Goal: Task Accomplishment & Management: Complete application form

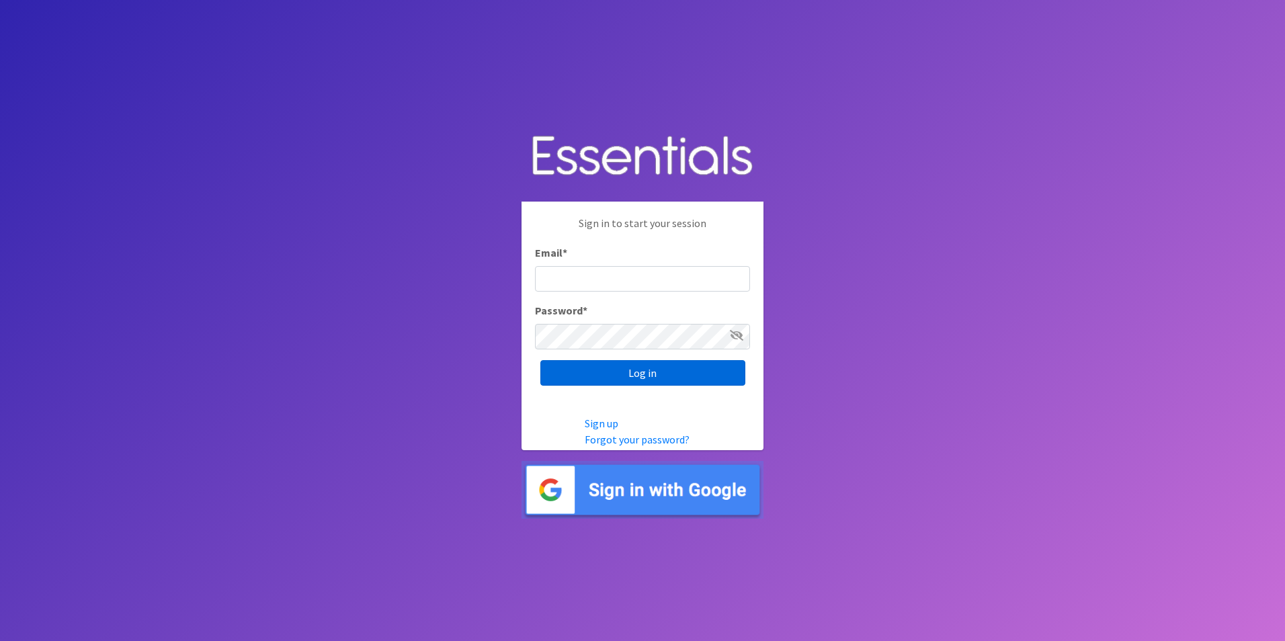
type input "Genherrc@gmail.com"
click at [621, 368] on input "Log in" at bounding box center [643, 373] width 205 height 26
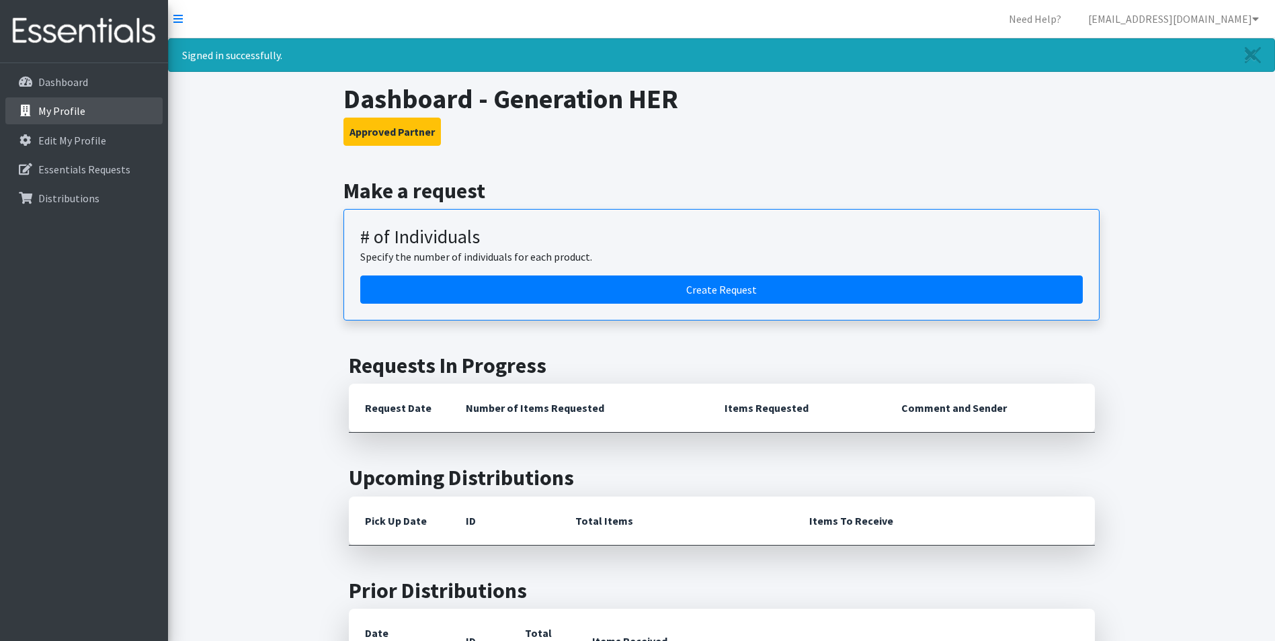
click at [73, 102] on link "My Profile" at bounding box center [83, 110] width 157 height 27
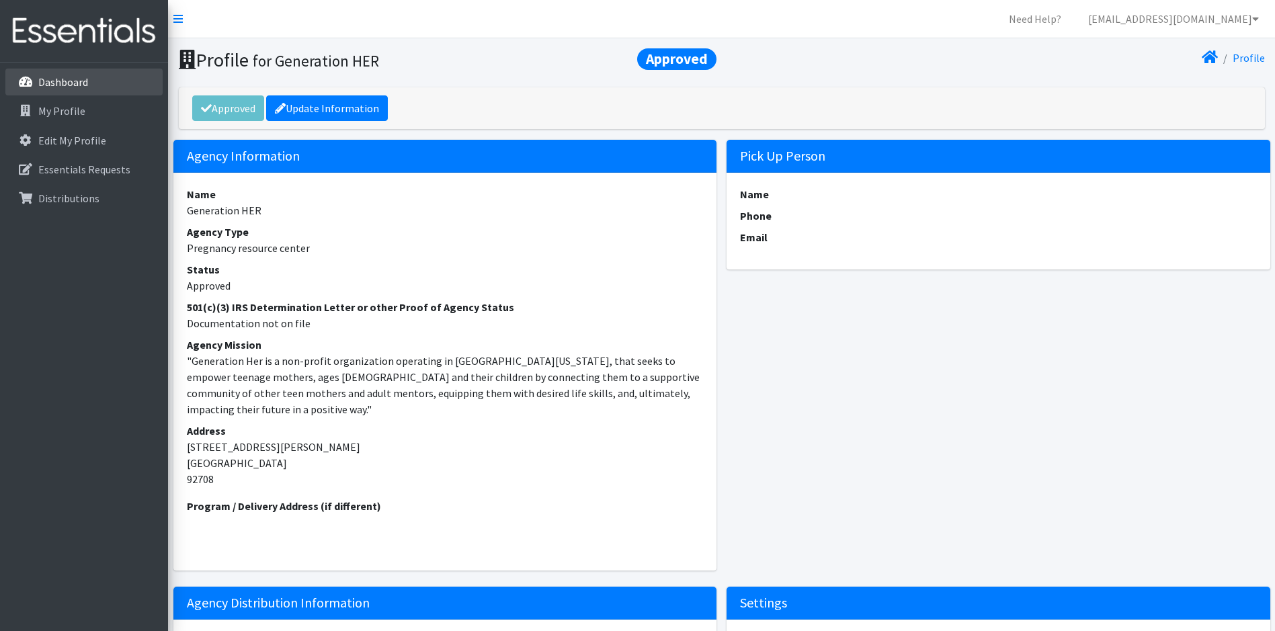
click at [82, 87] on p "Dashboard" at bounding box center [63, 81] width 50 height 13
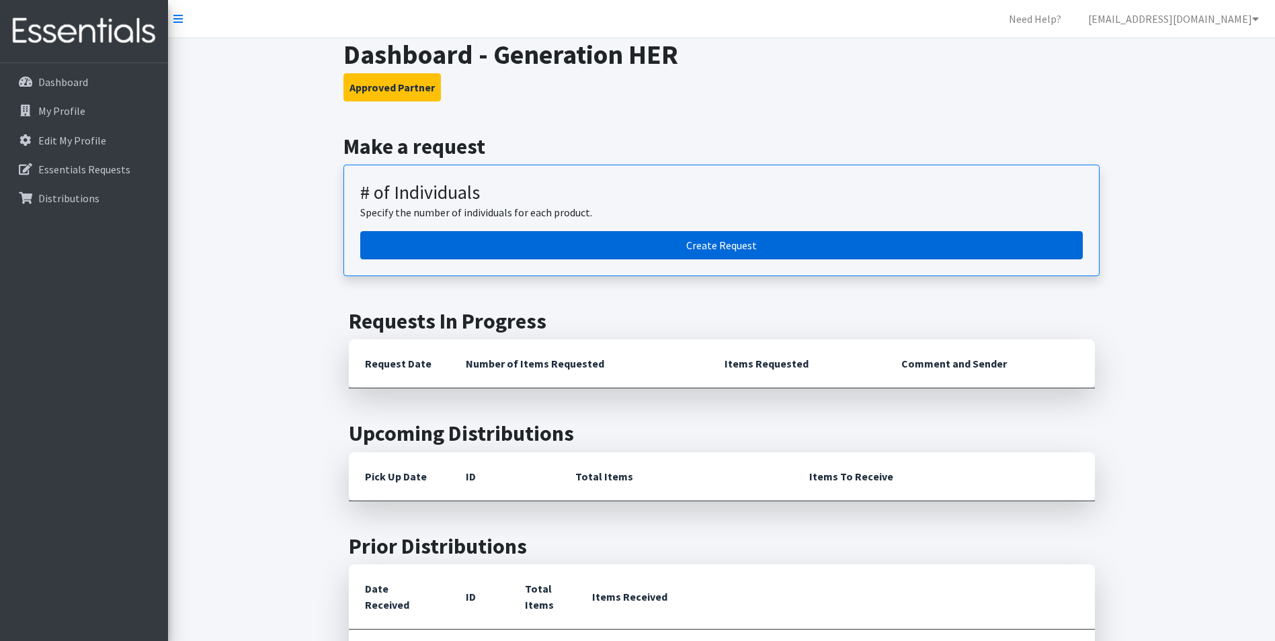
click at [811, 242] on link "Create Request" at bounding box center [721, 245] width 723 height 28
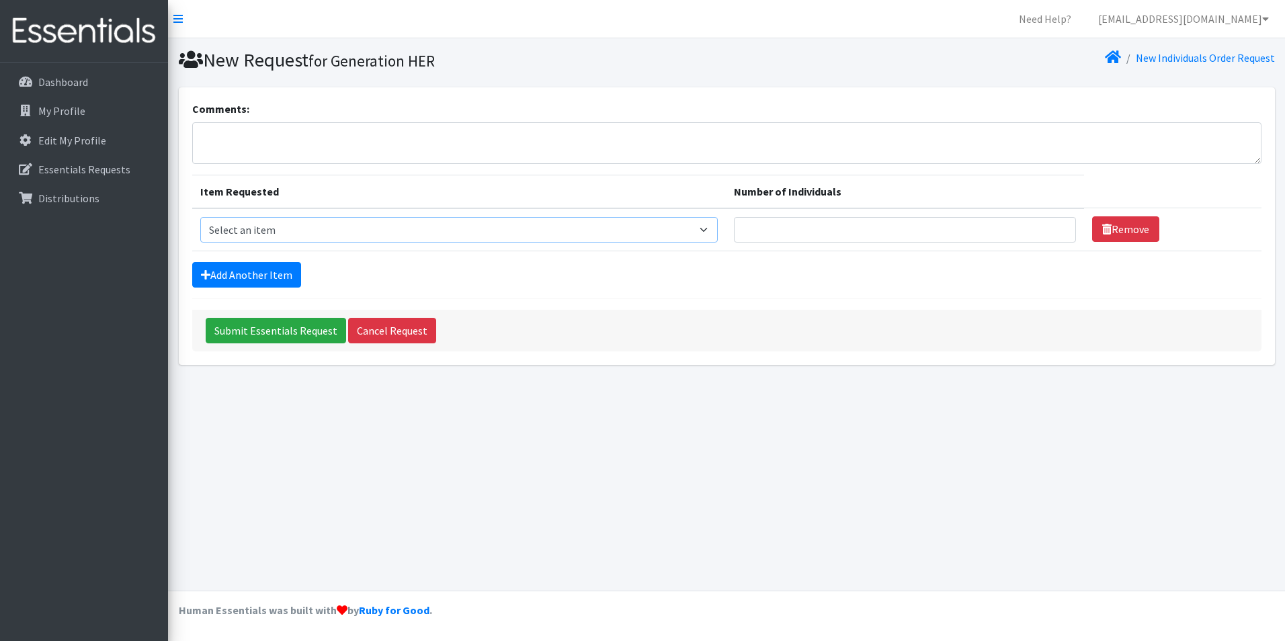
click at [711, 229] on select "Select an item Baby Diapers (Size 1 - 15x25ct) Baby Diapers (Size 2 - 15x25ct) …" at bounding box center [459, 230] width 518 height 26
select select "7379"
click at [200, 217] on select "Select an item Baby Diapers (Size 1 - 15x25ct) Baby Diapers (Size 2 - 15x25ct) …" at bounding box center [459, 230] width 518 height 26
click at [1011, 219] on input "Number of Individuals" at bounding box center [905, 230] width 342 height 26
type input "1"
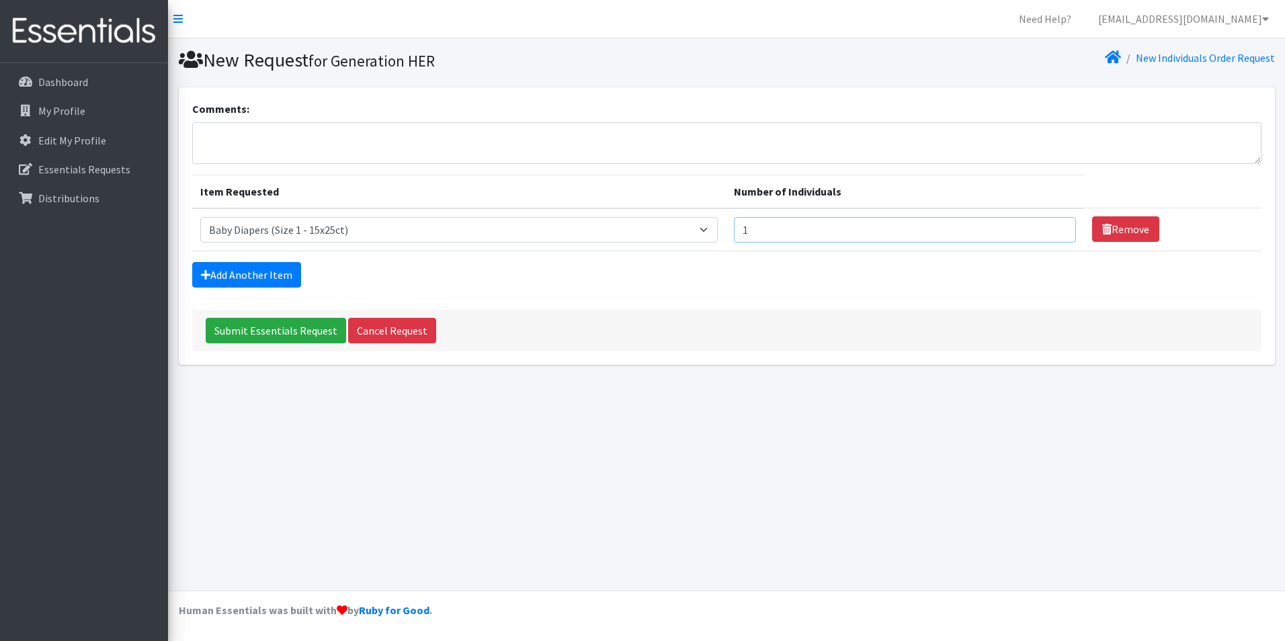
click at [1055, 233] on input "1" at bounding box center [905, 230] width 342 height 26
type input "5"
click at [254, 277] on link "Add Another Item" at bounding box center [246, 275] width 109 height 26
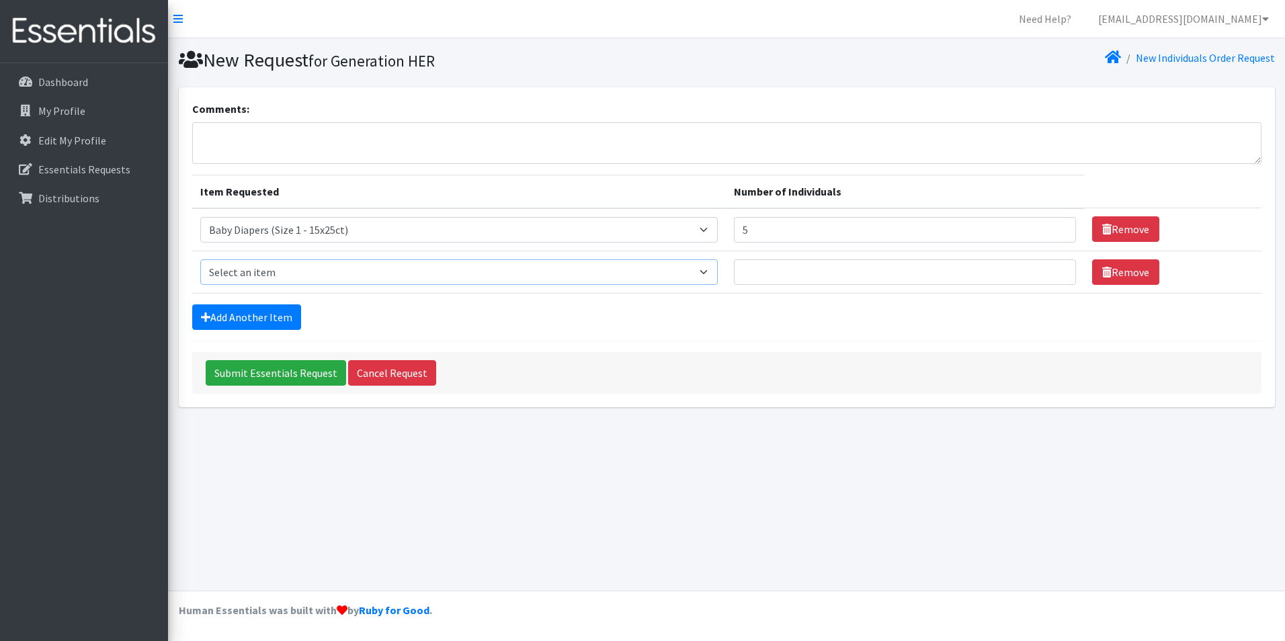
click at [718, 268] on select "Select an item Baby Diapers (Size 1 - 15x25ct) Baby Diapers (Size 2 - 15x25ct) …" at bounding box center [459, 272] width 518 height 26
select select "7380"
click at [200, 259] on select "Select an item Baby Diapers (Size 1 - 15x25ct) Baby Diapers (Size 2 - 15x25ct) …" at bounding box center [459, 272] width 518 height 26
click at [943, 268] on input "Number of Individuals" at bounding box center [905, 272] width 342 height 26
type input "4"
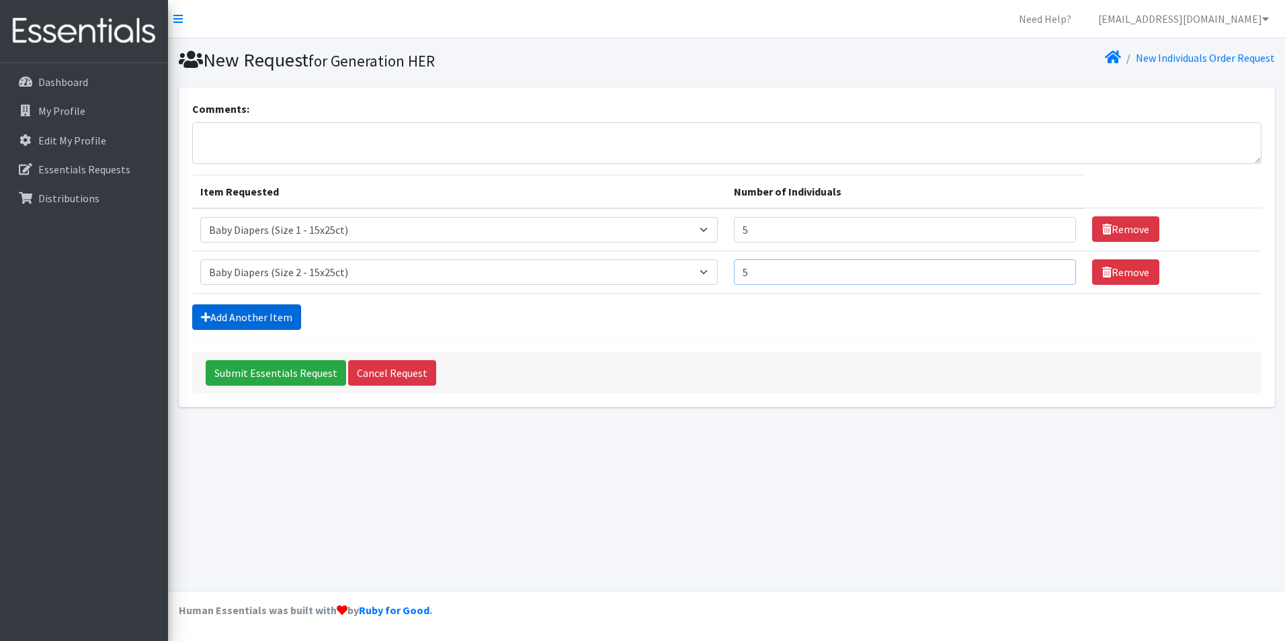
type input "5"
click at [246, 316] on link "Add Another Item" at bounding box center [246, 318] width 109 height 26
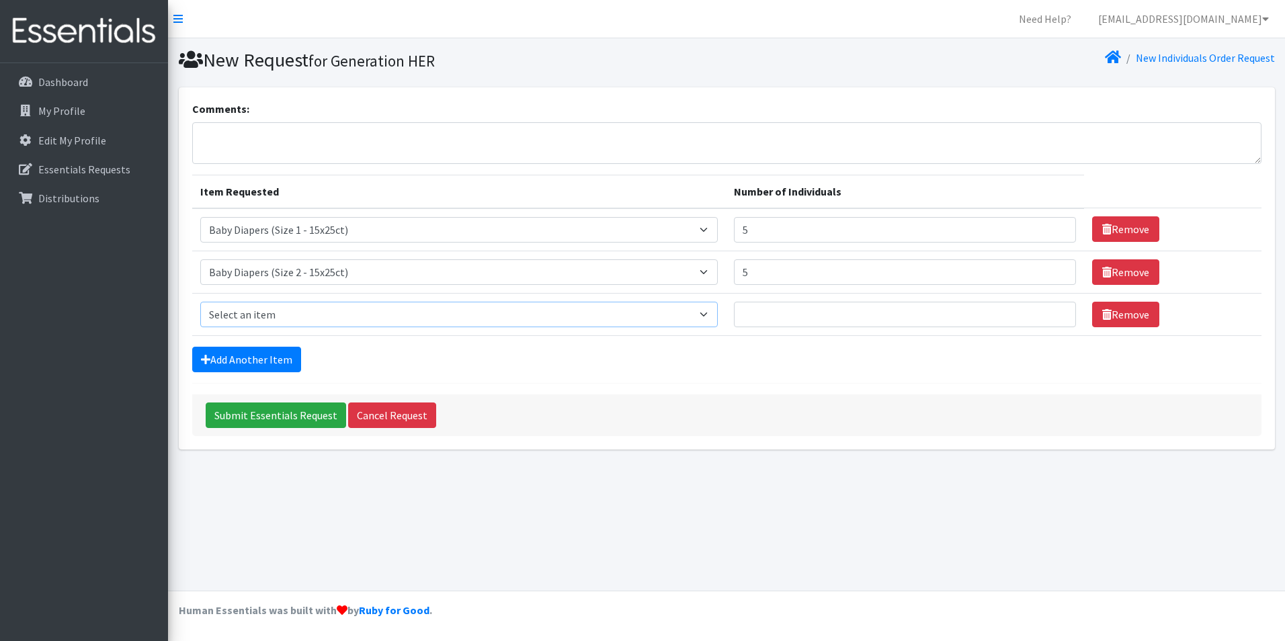
click at [355, 311] on select "Select an item Baby Diapers (Size 1 - 15x25ct) Baby Diapers (Size 2 - 15x25ct) …" at bounding box center [459, 315] width 518 height 26
select select "3020"
click at [200, 302] on select "Select an item Baby Diapers (Size 1 - 15x25ct) Baby Diapers (Size 2 - 15x25ct) …" at bounding box center [459, 315] width 518 height 26
click at [869, 309] on input "Number of Individuals" at bounding box center [905, 315] width 342 height 26
type input "4"
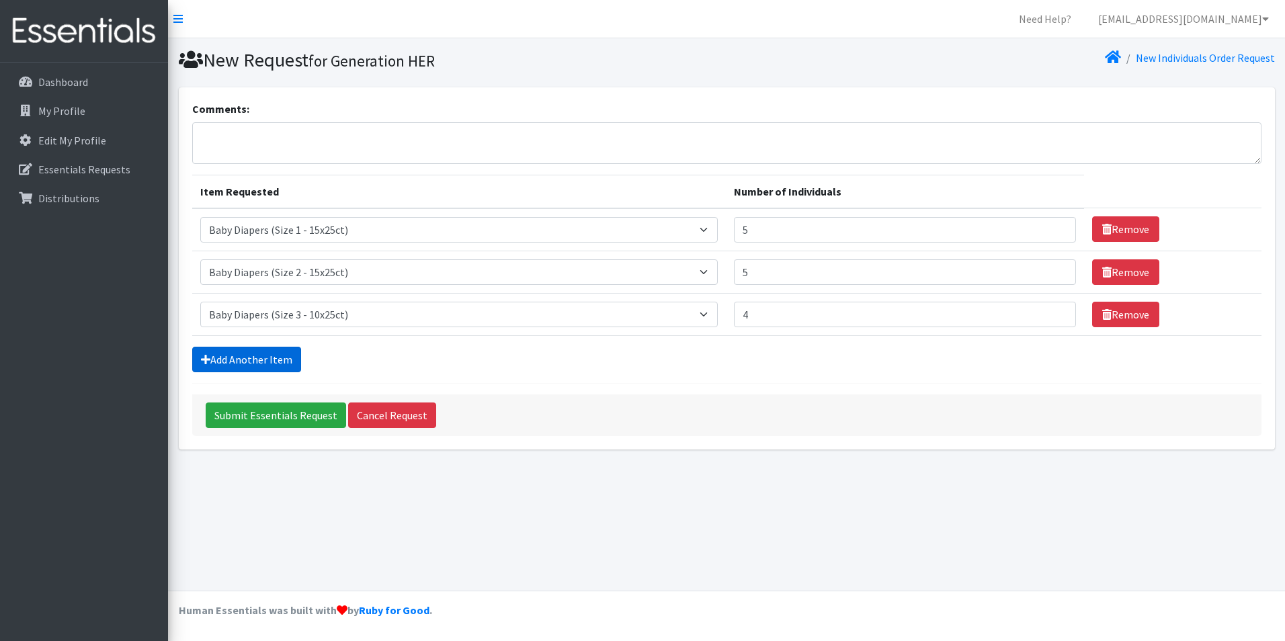
click at [279, 347] on link "Add Another Item" at bounding box center [246, 360] width 109 height 26
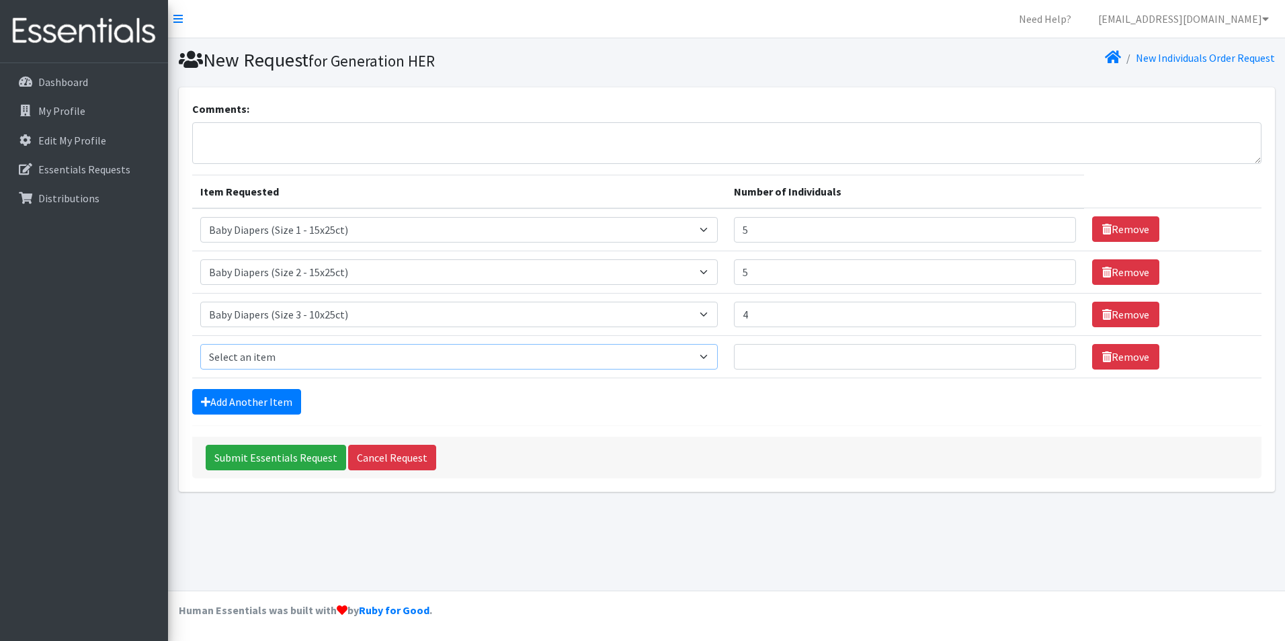
click at [285, 362] on select "Select an item Baby Diapers (Size 1 - 15x25ct) Baby Diapers (Size 2 - 15x25ct) …" at bounding box center [459, 357] width 518 height 26
select select "3021"
click at [200, 344] on select "Select an item Baby Diapers (Size 1 - 15x25ct) Baby Diapers (Size 2 - 15x25ct) …" at bounding box center [459, 357] width 518 height 26
click at [790, 355] on input "Number of Individuals" at bounding box center [905, 357] width 342 height 26
type input "10"
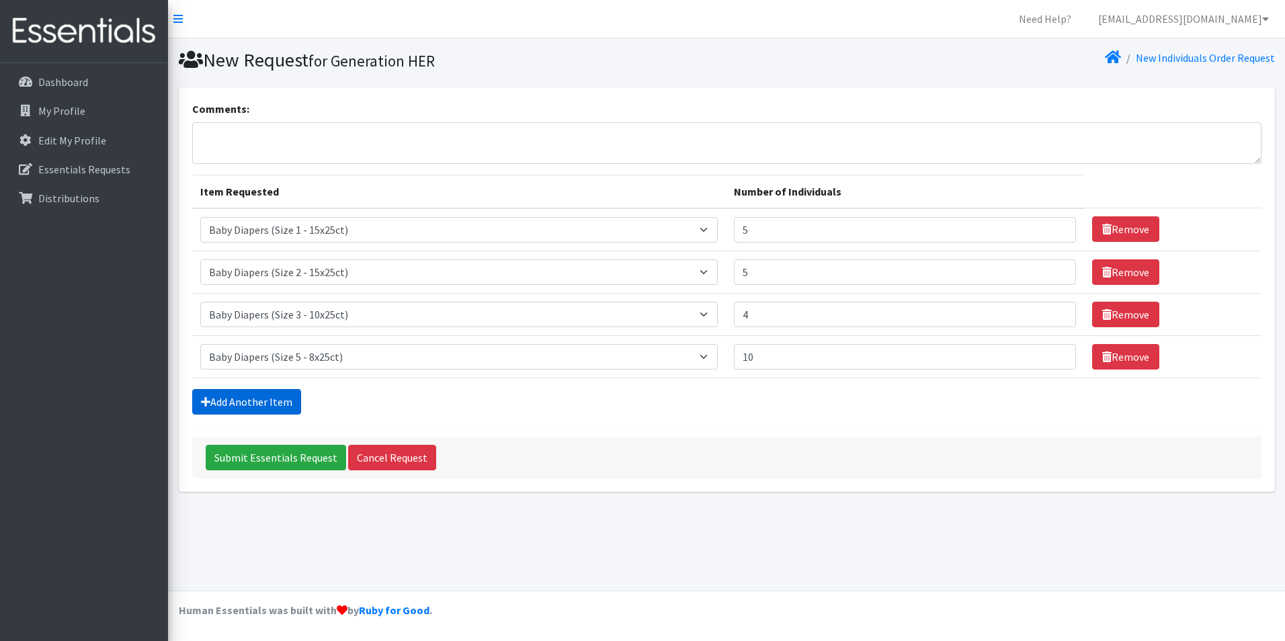
click at [274, 409] on link "Add Another Item" at bounding box center [246, 402] width 109 height 26
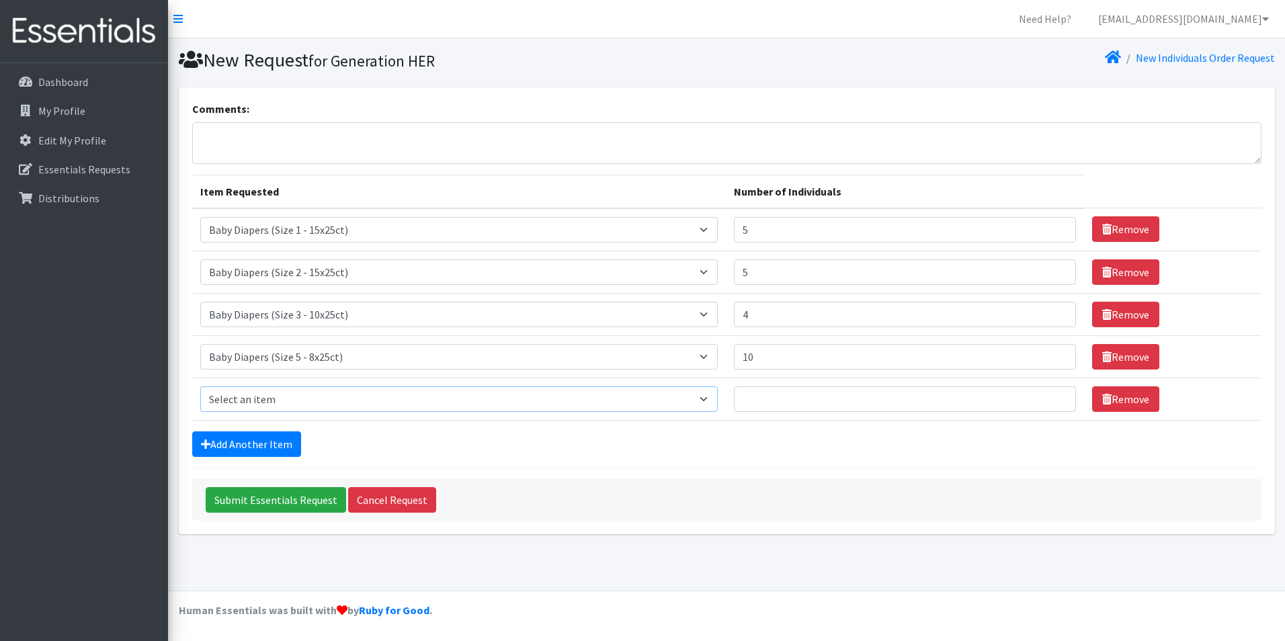
click at [318, 395] on select "Select an item Baby Diapers (Size 1 - 15x25ct) Baby Diapers (Size 2 - 15x25ct) …" at bounding box center [459, 400] width 518 height 26
select select "3042"
click at [200, 387] on select "Select an item Baby Diapers (Size 1 - 15x25ct) Baby Diapers (Size 2 - 15x25ct) …" at bounding box center [459, 400] width 518 height 26
click at [784, 391] on input "Number of Individuals" at bounding box center [905, 400] width 342 height 26
type input "10"
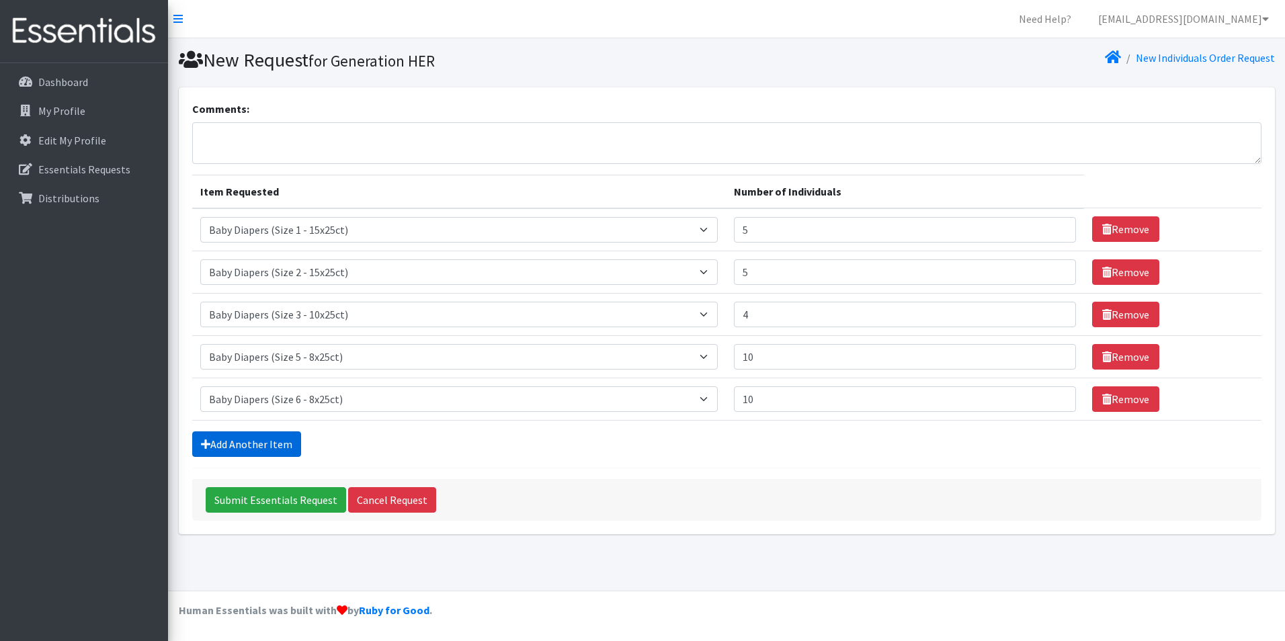
click at [291, 441] on link "Add Another Item" at bounding box center [246, 445] width 109 height 26
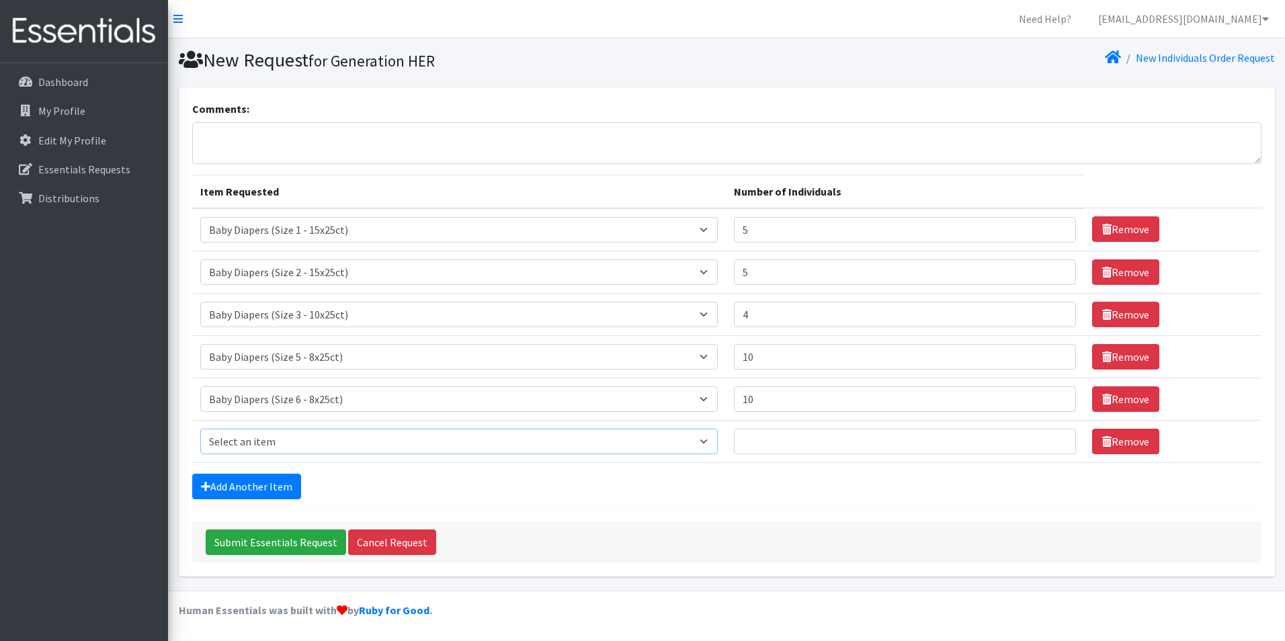
click at [338, 450] on select "Select an item Baby Diapers (Size 1 - 15x25ct) Baby Diapers (Size 2 - 15x25ct) …" at bounding box center [459, 442] width 518 height 26
select select "14387"
click at [200, 429] on select "Select an item Baby Diapers (Size 1 - 15x25ct) Baby Diapers (Size 2 - 15x25ct) …" at bounding box center [459, 442] width 518 height 26
click at [765, 440] on input "Number of Individuals" at bounding box center [905, 442] width 342 height 26
type input "10"
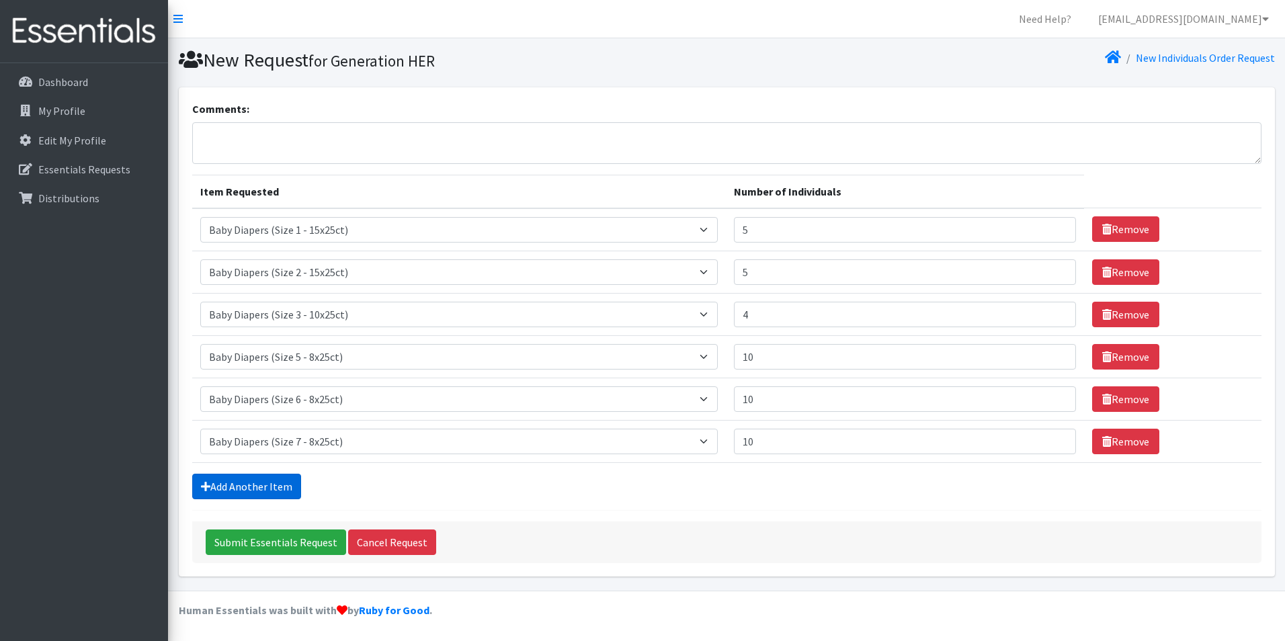
click at [291, 483] on link "Add Another Item" at bounding box center [246, 487] width 109 height 26
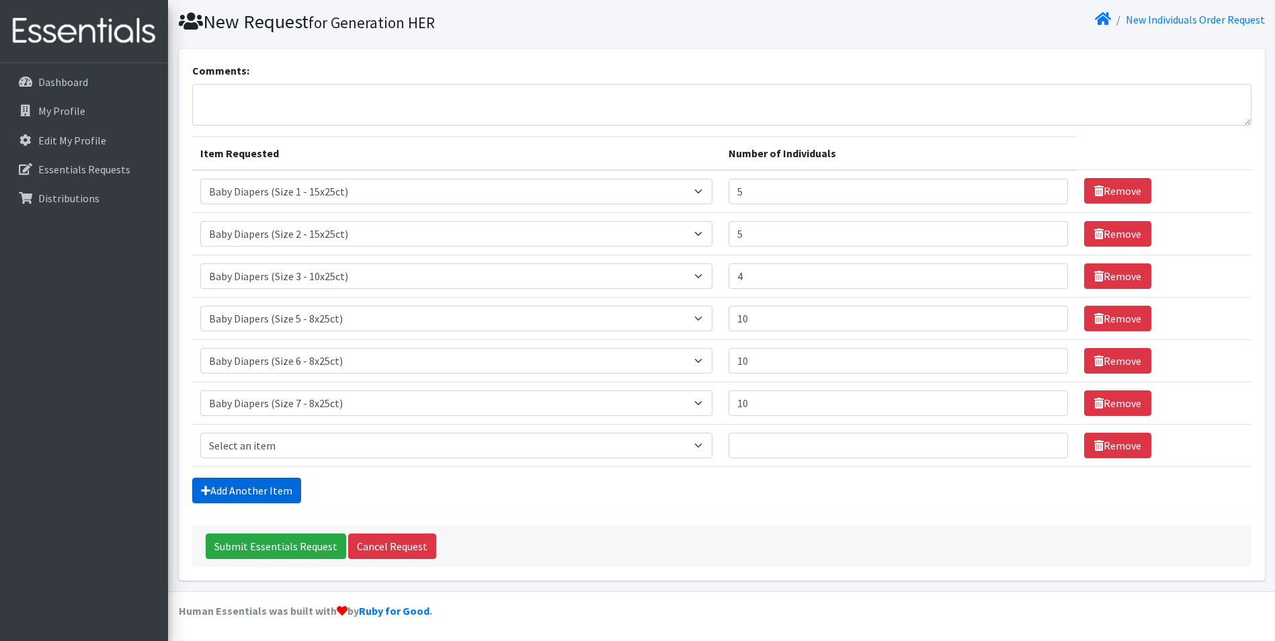
scroll to position [39, 0]
click at [698, 454] on select "Select an item Baby Diapers (Size 1 - 15x25ct) Baby Diapers (Size 2 - 15x25ct) …" at bounding box center [456, 445] width 513 height 26
select select "7377"
click at [200, 432] on select "Select an item Baby Diapers (Size 1 - 15x25ct) Baby Diapers (Size 2 - 15x25ct) …" at bounding box center [456, 445] width 513 height 26
click at [750, 446] on input "Number of Individuals" at bounding box center [898, 445] width 339 height 26
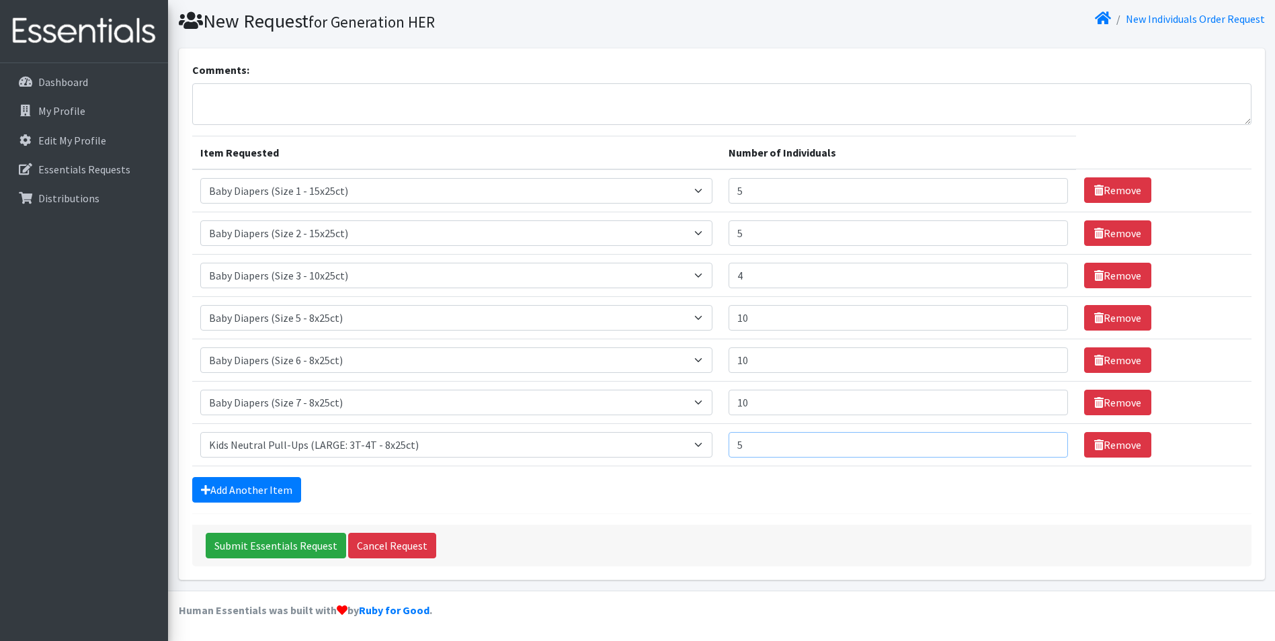
type input "5"
click at [761, 403] on input "10" at bounding box center [898, 403] width 339 height 26
type input "1"
type input "8"
click at [290, 484] on link "Add Another Item" at bounding box center [246, 490] width 109 height 26
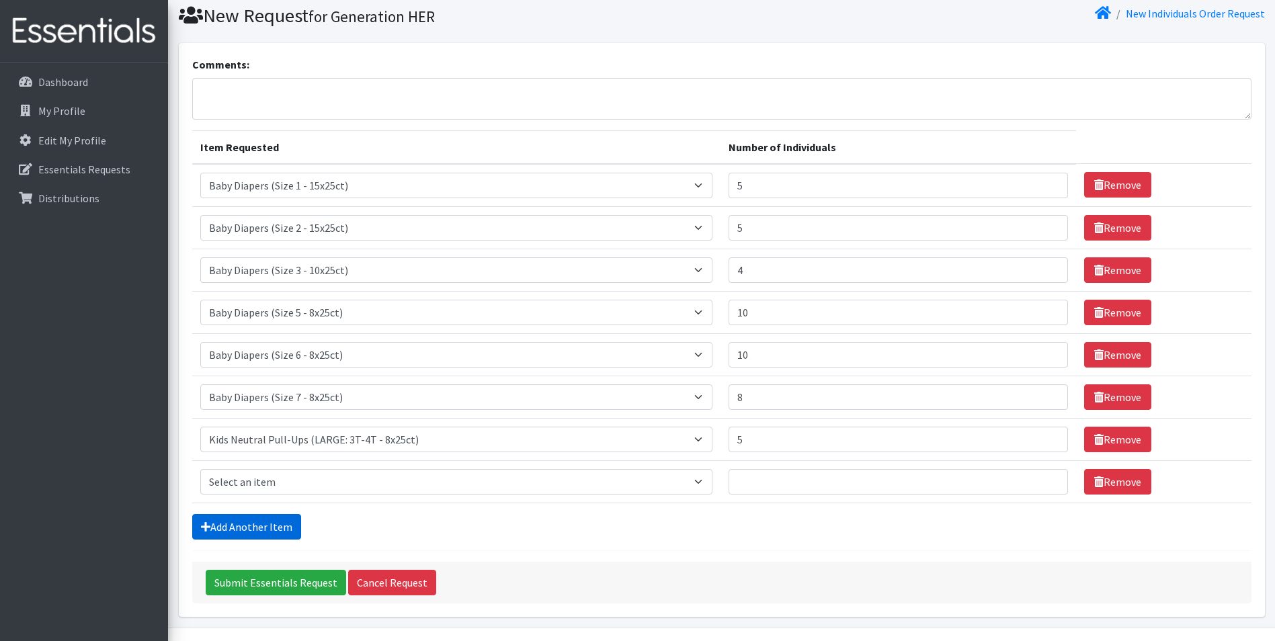
scroll to position [81, 0]
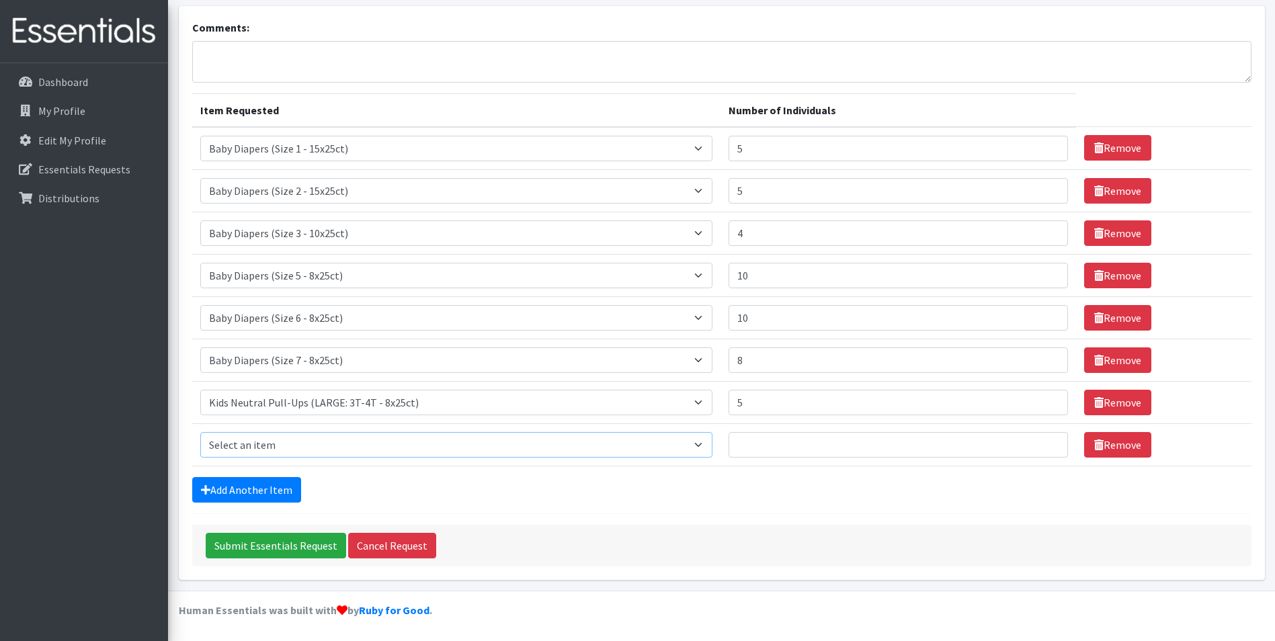
click at [332, 435] on select "Select an item Baby Diapers (Size 1 - 15x25ct) Baby Diapers (Size 2 - 15x25ct) …" at bounding box center [456, 445] width 513 height 26
select select "7376"
click at [200, 432] on select "Select an item Baby Diapers (Size 1 - 15x25ct) Baby Diapers (Size 2 - 15x25ct) …" at bounding box center [456, 445] width 513 height 26
click at [763, 452] on input "Number of Individuals" at bounding box center [898, 445] width 339 height 26
type input "5"
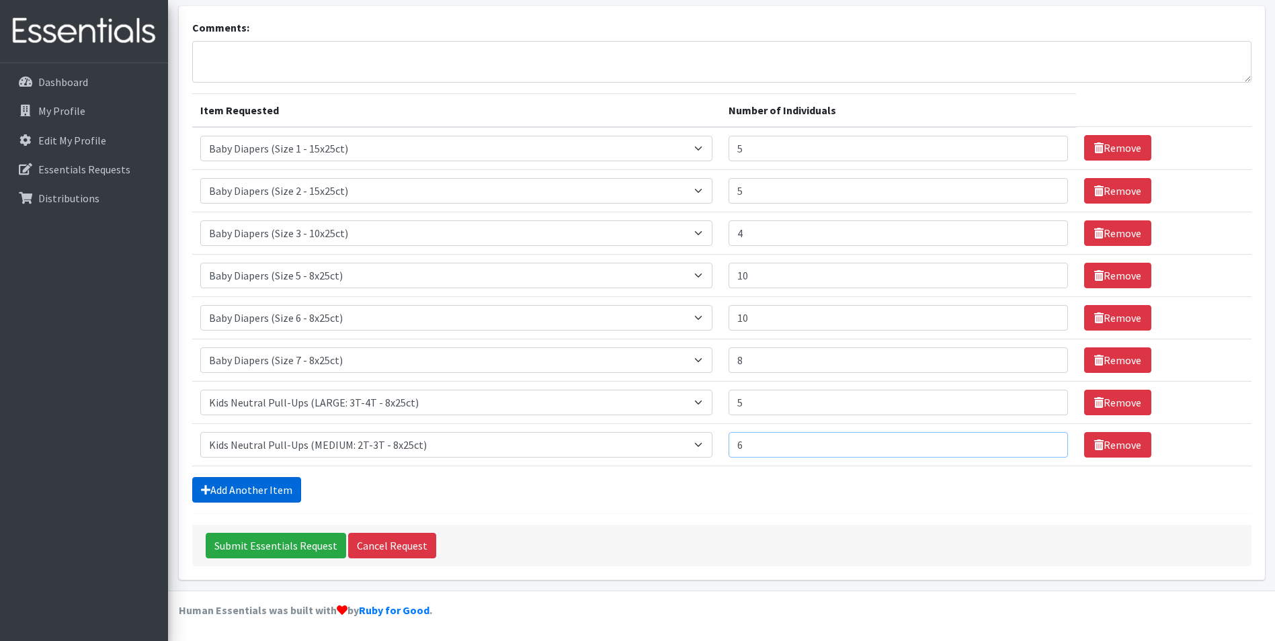
type input "6"
click at [259, 478] on link "Add Another Item" at bounding box center [246, 490] width 109 height 26
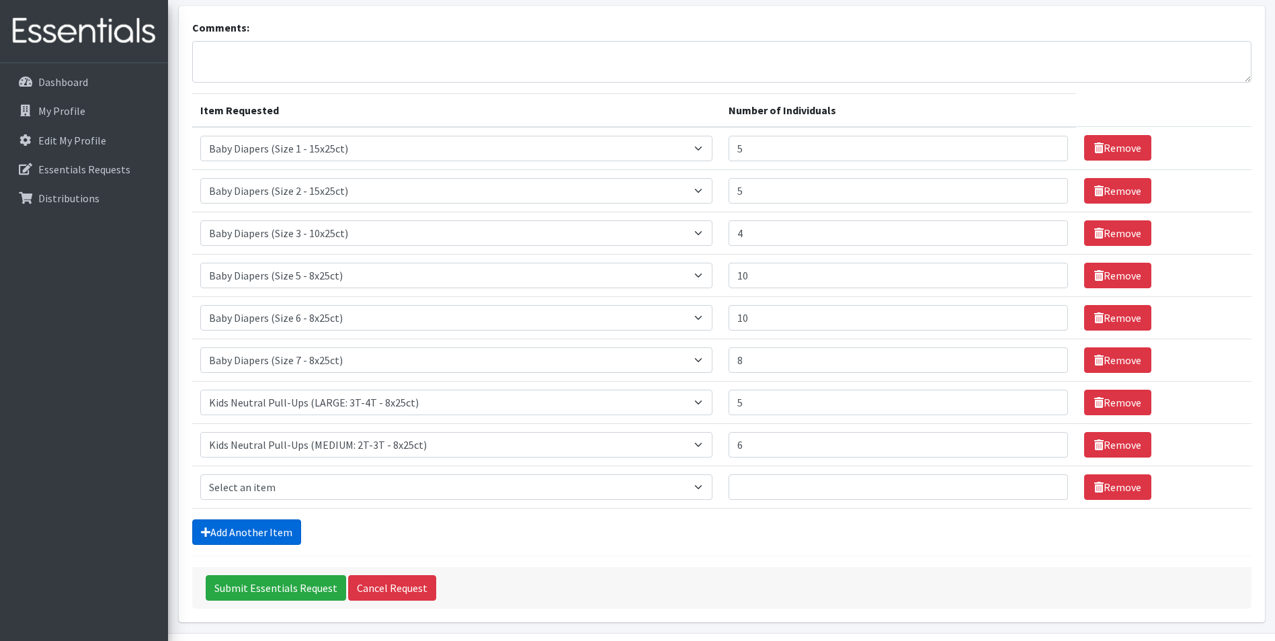
scroll to position [124, 0]
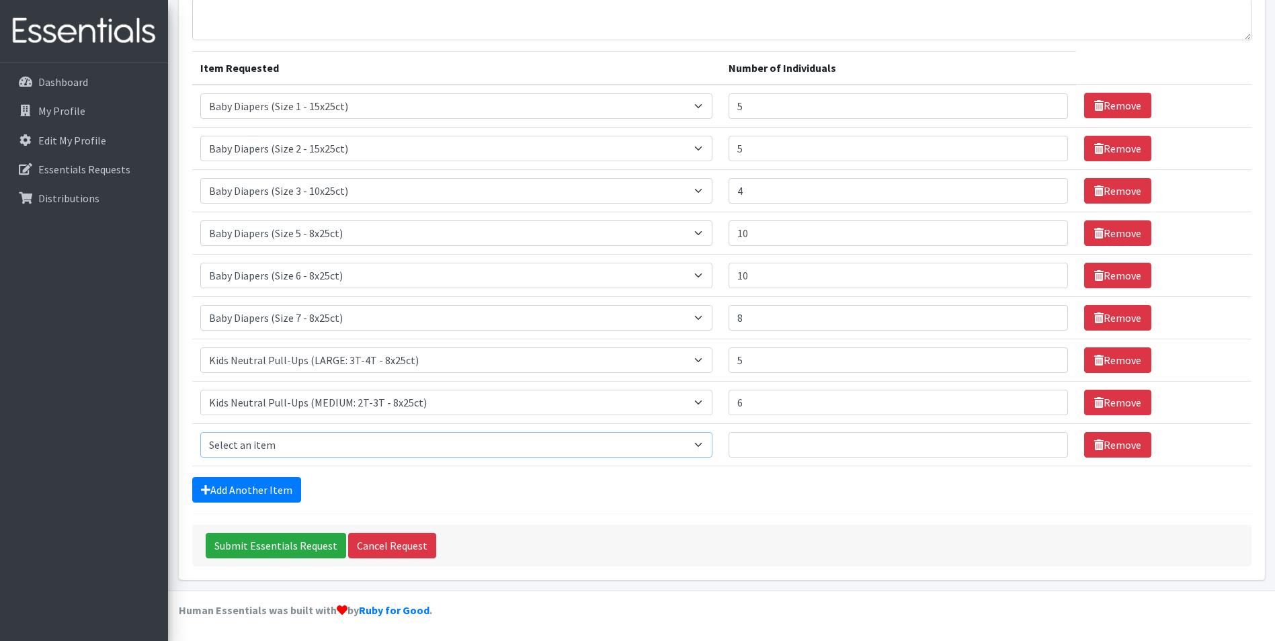
click at [356, 448] on select "Select an item Baby Diapers (Size 1 - 15x25ct) Baby Diapers (Size 2 - 15x25ct) …" at bounding box center [456, 445] width 513 height 26
select select "7378"
click at [200, 432] on select "Select an item Baby Diapers (Size 1 - 15x25ct) Baby Diapers (Size 2 - 15x25ct) …" at bounding box center [456, 445] width 513 height 26
click at [769, 444] on input "Number of Individuals" at bounding box center [898, 445] width 339 height 26
type input "6"
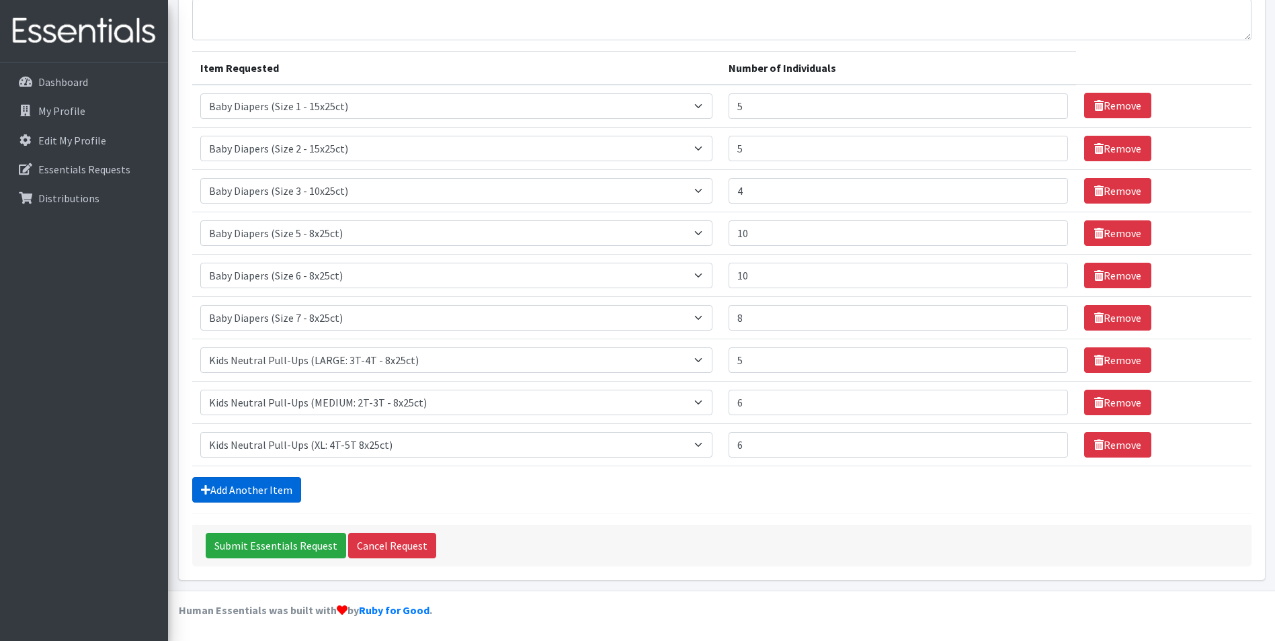
click at [240, 487] on link "Add Another Item" at bounding box center [246, 490] width 109 height 26
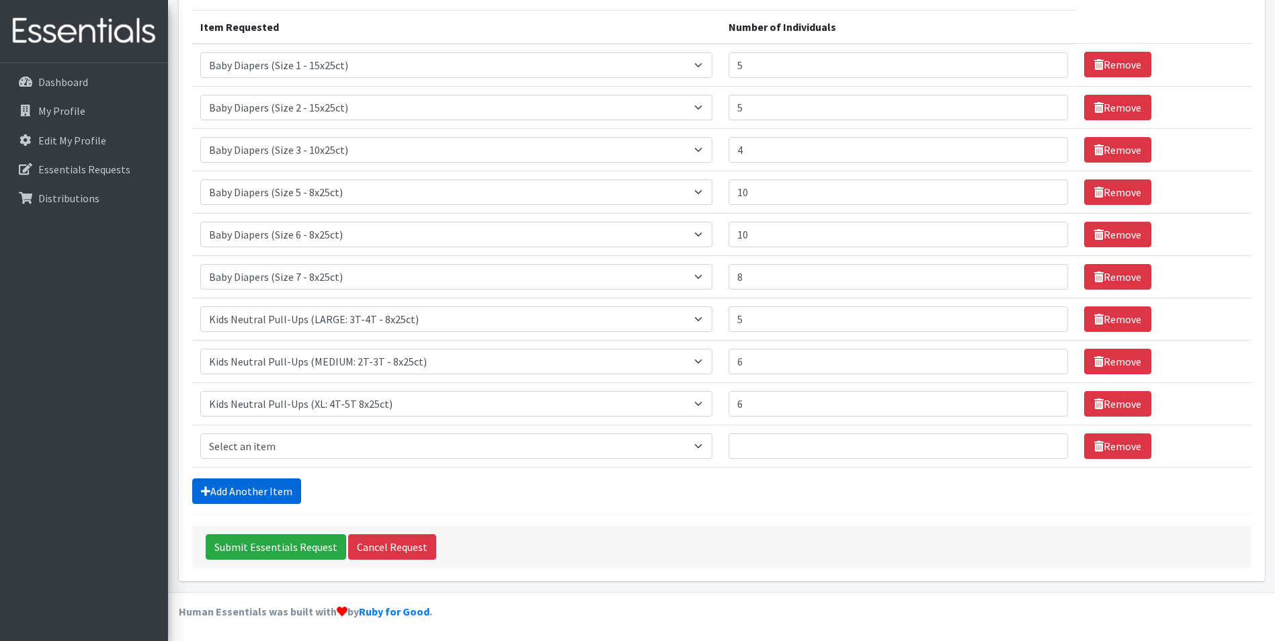
scroll to position [166, 0]
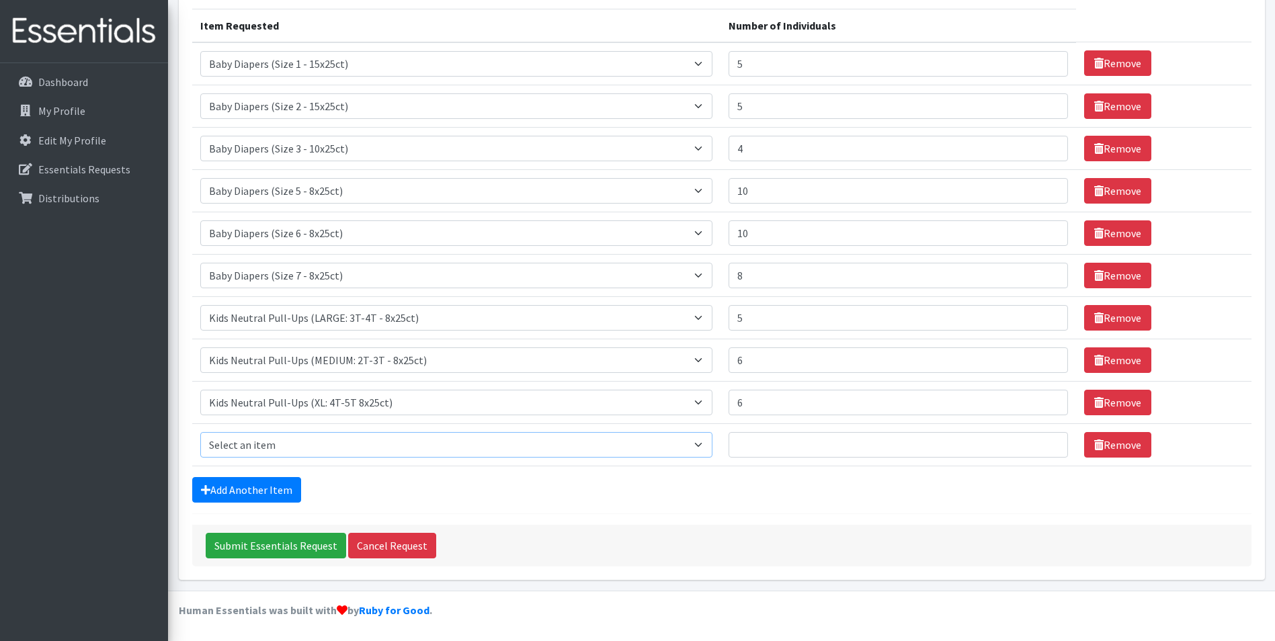
click at [312, 448] on select "Select an item Baby Diapers (Size 1 - 15x25ct) Baby Diapers (Size 2 - 15x25ct) …" at bounding box center [456, 445] width 513 height 26
click at [1107, 436] on link "Remove" at bounding box center [1117, 445] width 67 height 26
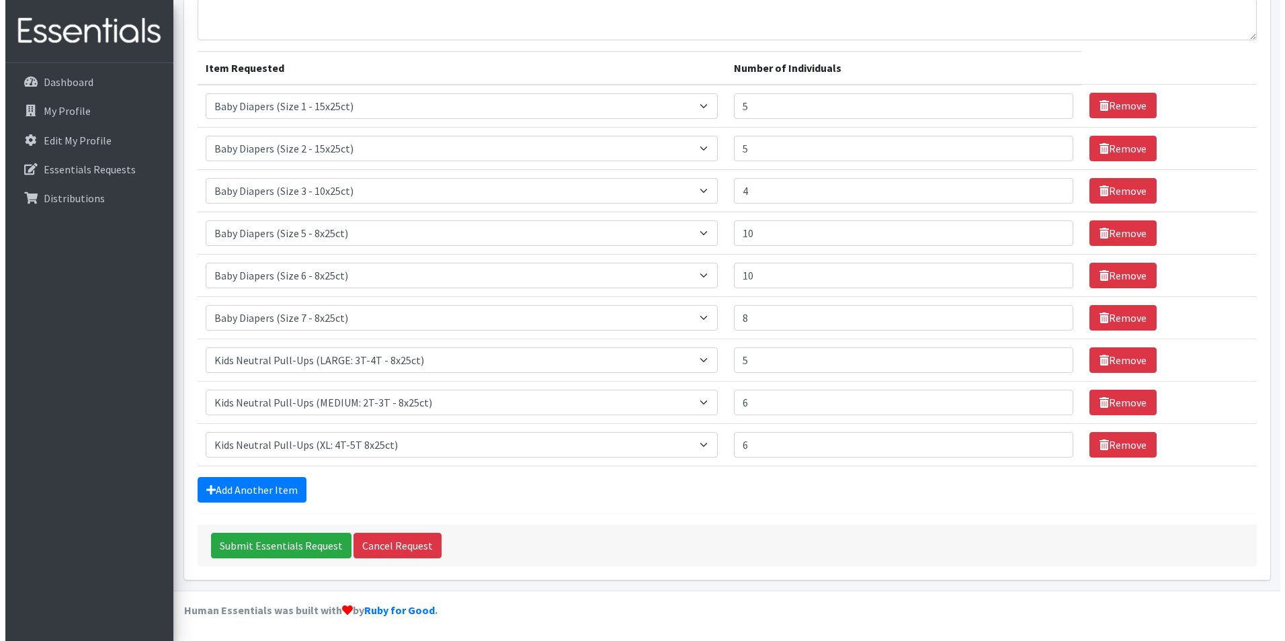
scroll to position [124, 0]
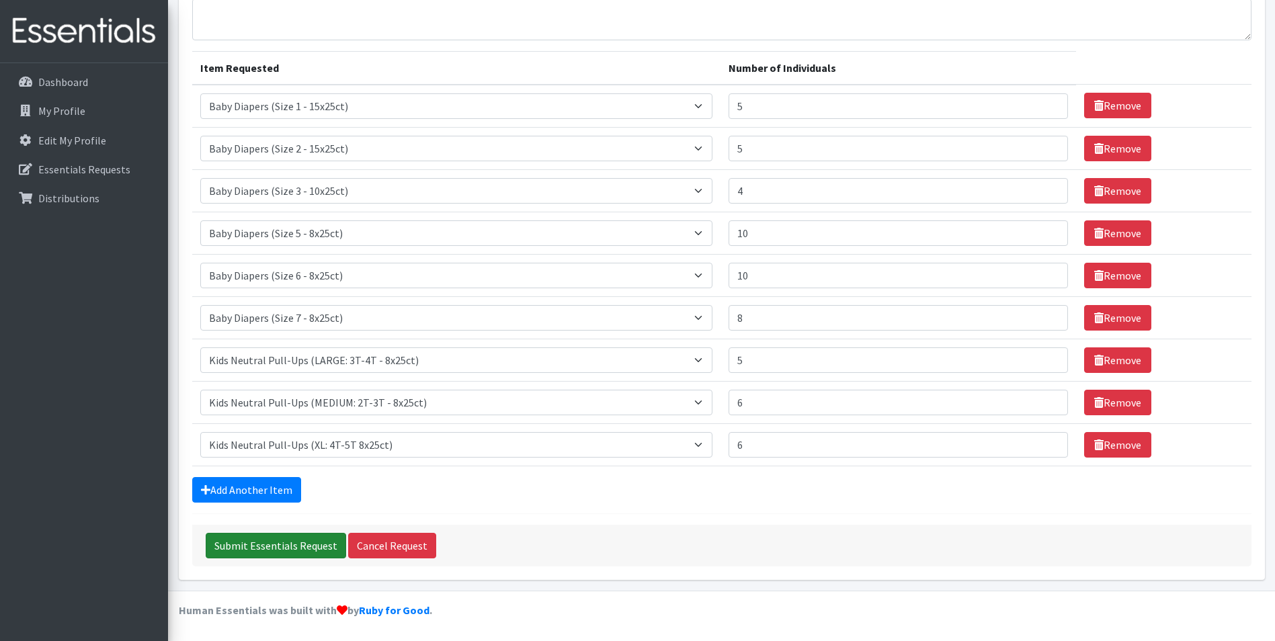
click at [309, 550] on input "Submit Essentials Request" at bounding box center [276, 546] width 141 height 26
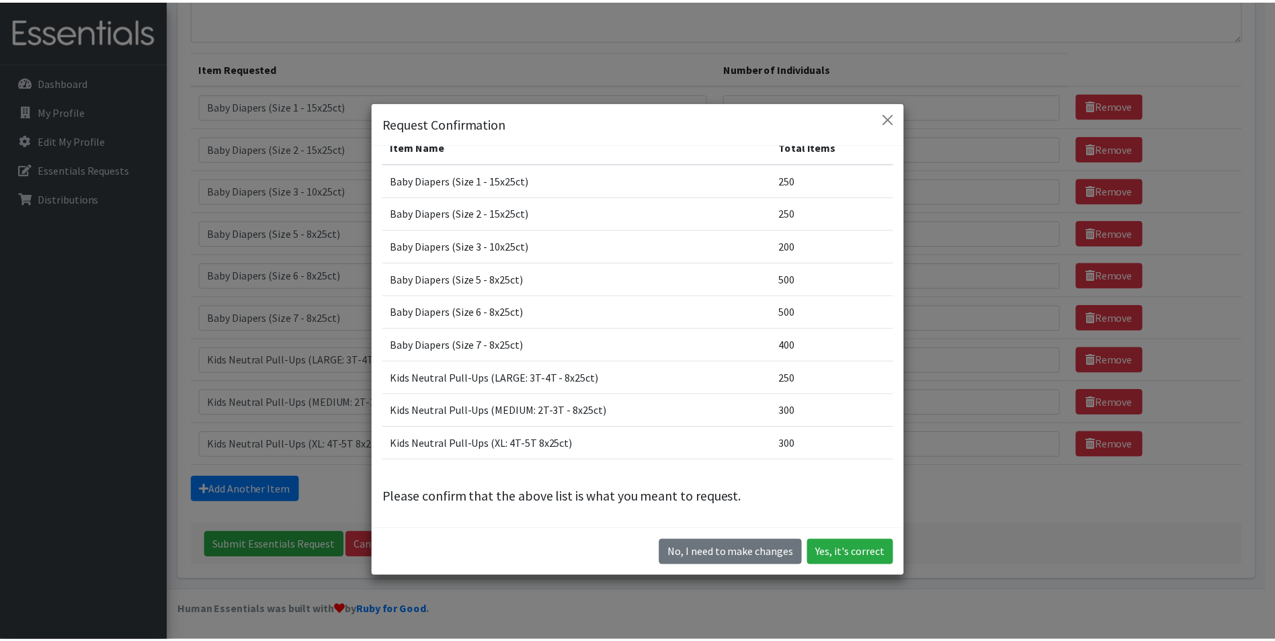
scroll to position [0, 0]
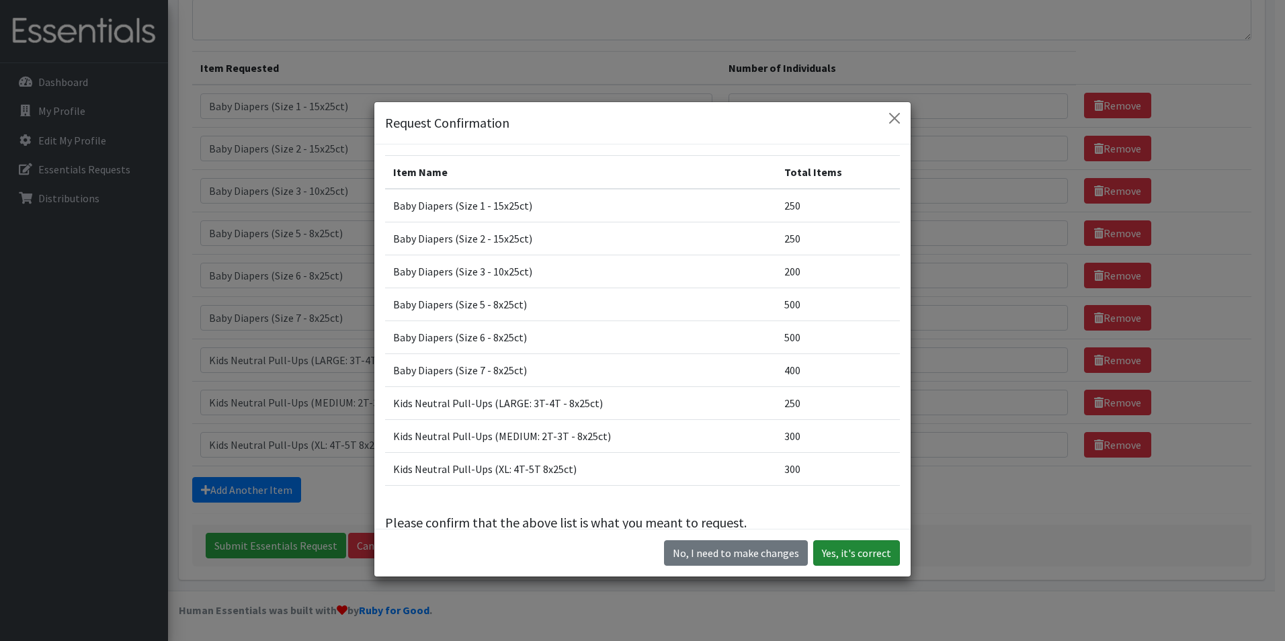
click at [856, 549] on button "Yes, it's correct" at bounding box center [856, 554] width 87 height 26
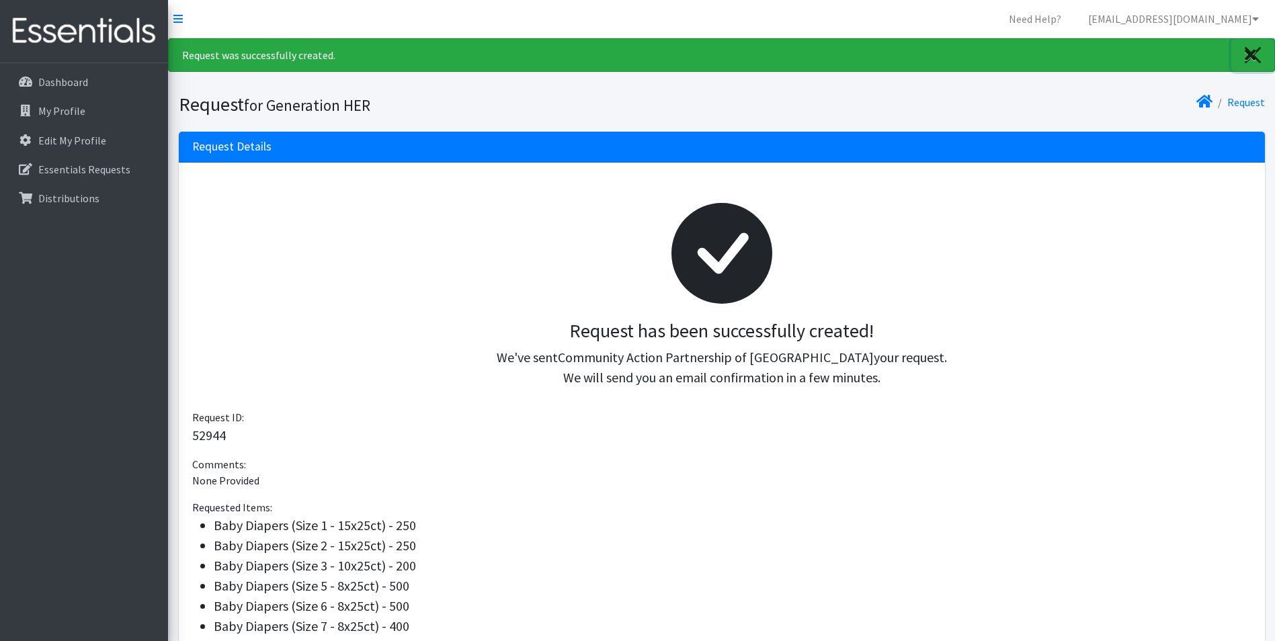
click at [1258, 53] on link "Close" at bounding box center [1253, 55] width 43 height 32
